Goal: Task Accomplishment & Management: Manage account settings

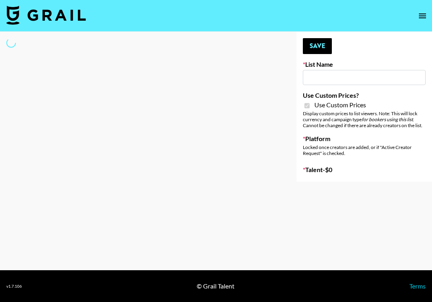
type input "Walmart Fashion"
checkbox input "true"
select select "Brand"
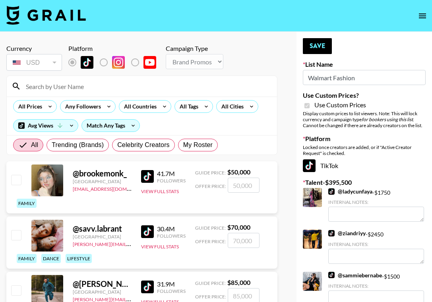
click at [318, 77] on input "Walmart Fashion" at bounding box center [364, 77] width 123 height 15
click at [86, 88] on input at bounding box center [146, 86] width 251 height 13
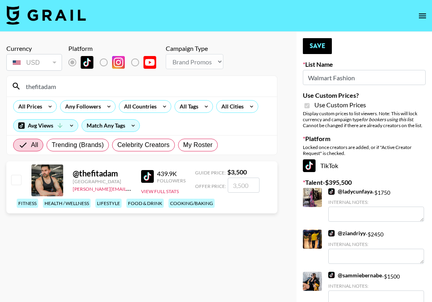
type input "thefitadam"
click at [20, 178] on input "checkbox" at bounding box center [16, 180] width 10 height 10
checkbox input "true"
type input "3500"
click at [320, 49] on button "Save" at bounding box center [317, 46] width 29 height 16
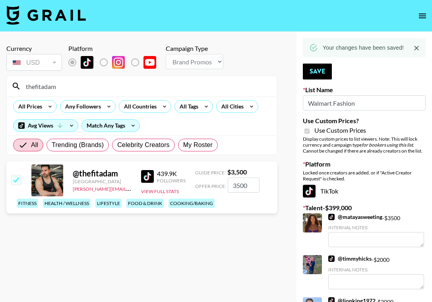
click at [60, 89] on input "thefitadam" at bounding box center [146, 86] width 251 height 13
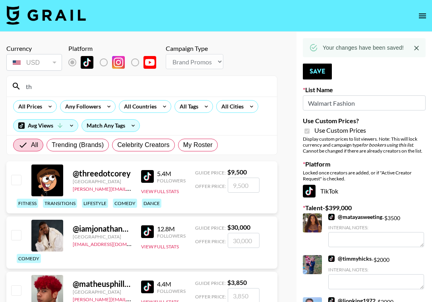
type input "t"
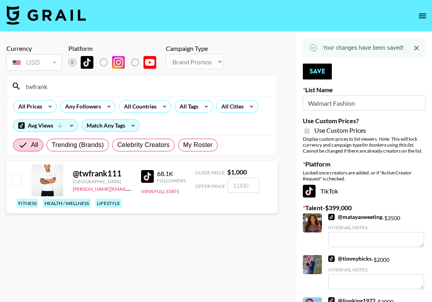
type input "twfrank"
click at [234, 182] on input "number" at bounding box center [244, 185] width 32 height 15
checkbox input "true"
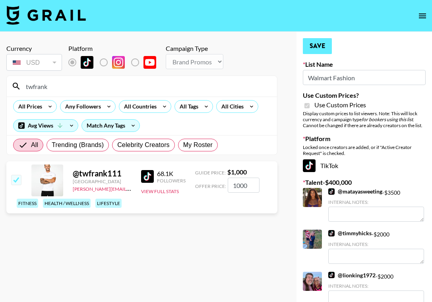
type input "1000"
click at [324, 44] on button "Save" at bounding box center [317, 46] width 29 height 16
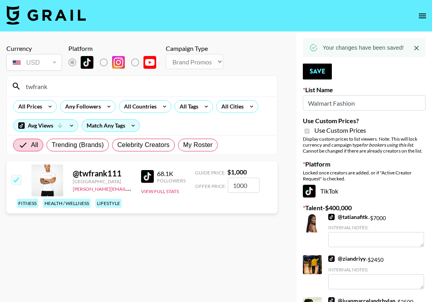
click at [84, 91] on input "twfrank" at bounding box center [146, 86] width 251 height 13
type input "t"
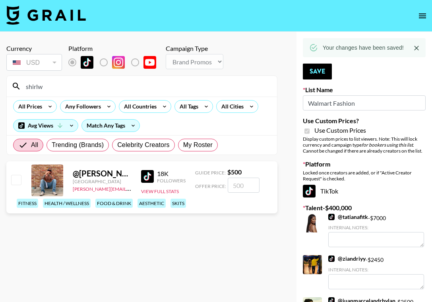
type input "shirlw"
click at [238, 188] on input "number" at bounding box center [244, 185] width 32 height 15
checkbox input "true"
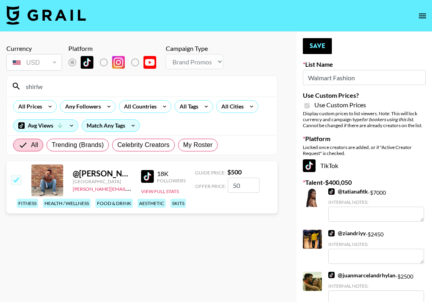
type input "5"
checkbox input "false"
checkbox input "true"
type input "600"
click at [315, 49] on button "Save" at bounding box center [317, 46] width 29 height 16
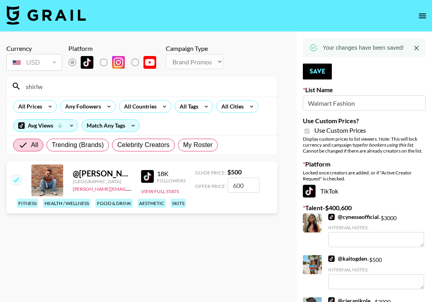
click at [55, 95] on div "shirlw" at bounding box center [142, 86] width 270 height 21
click at [59, 91] on input "shirlw" at bounding box center [146, 86] width 251 height 13
type input "s"
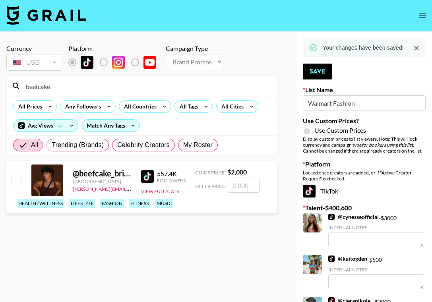
type input "beefcake"
click at [249, 192] on input "number" at bounding box center [244, 185] width 32 height 15
checkbox input "true"
type input "2"
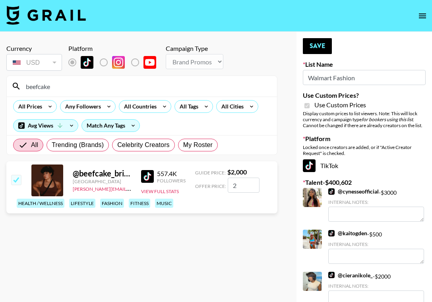
checkbox input "false"
checkbox input "true"
type input "3500"
click at [319, 47] on button "Save" at bounding box center [317, 46] width 29 height 16
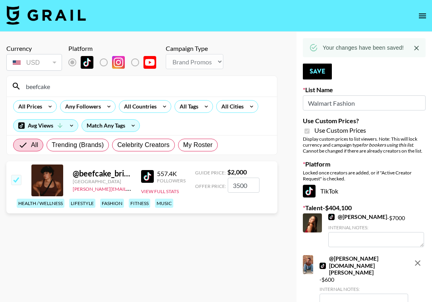
click at [58, 87] on input "beefcake" at bounding box center [146, 86] width 251 height 13
type input "b"
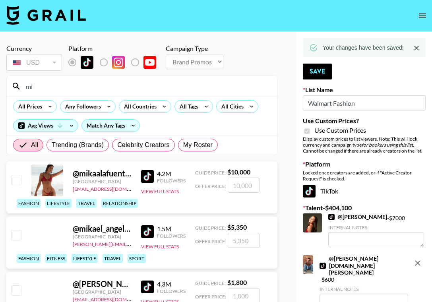
type input "m"
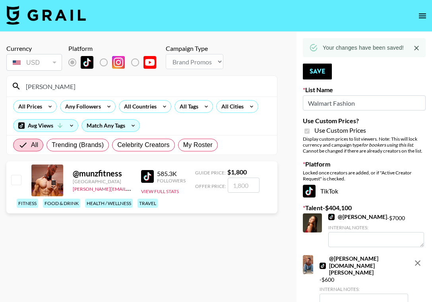
type input "munz"
click at [242, 180] on input "number" at bounding box center [244, 185] width 32 height 15
checkbox input "true"
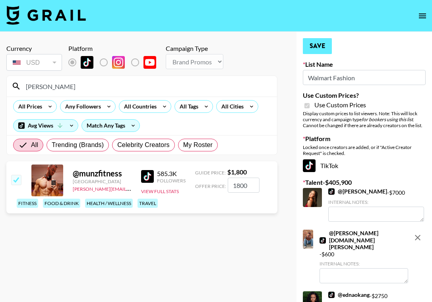
type input "1800"
click at [315, 46] on button "Save" at bounding box center [317, 46] width 29 height 16
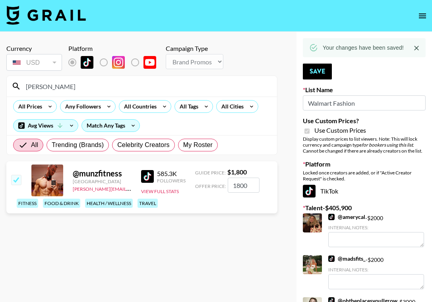
click at [56, 91] on input "munz" at bounding box center [146, 86] width 251 height 13
type input "m"
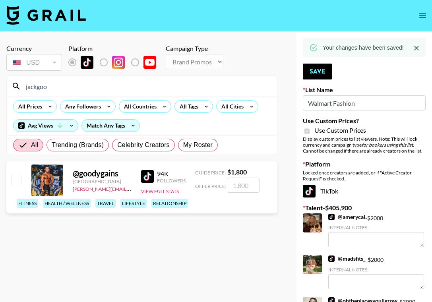
type input "jackgoo"
click at [241, 180] on input "number" at bounding box center [244, 185] width 32 height 15
checkbox input "true"
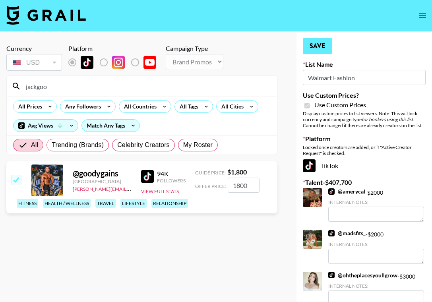
type input "1800"
click at [322, 44] on button "Save" at bounding box center [317, 46] width 29 height 16
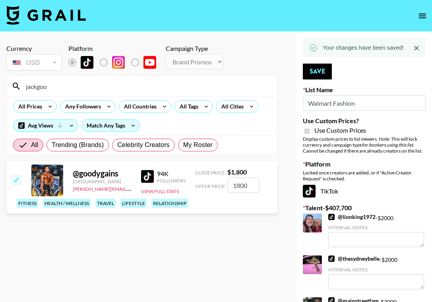
click at [64, 89] on input "jackgoo" at bounding box center [146, 86] width 251 height 13
type input "j"
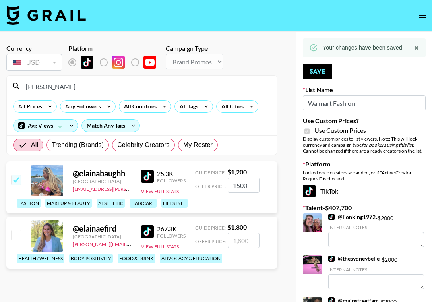
type input "elaina"
click at [237, 238] on input "number" at bounding box center [244, 240] width 32 height 15
checkbox input "true"
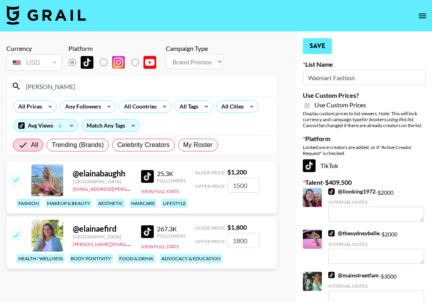
type input "1800"
click at [323, 41] on button "Save" at bounding box center [317, 46] width 29 height 16
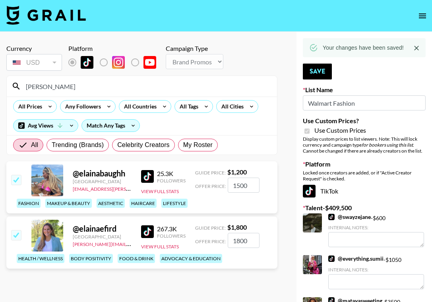
click at [144, 86] on input "elaina" at bounding box center [146, 86] width 251 height 13
type input "e"
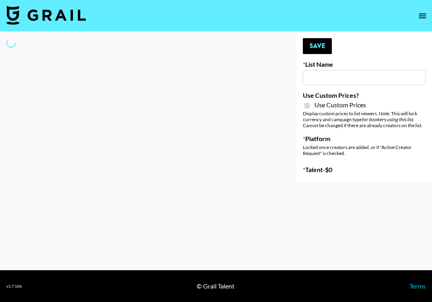
type input "Hot Chocolate Brand - US"
checkbox input "true"
select select "Brand"
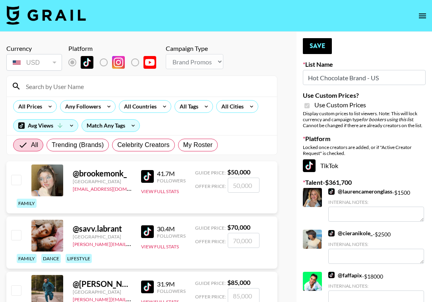
click at [93, 85] on input at bounding box center [146, 86] width 251 height 13
